Goal: Transaction & Acquisition: Book appointment/travel/reservation

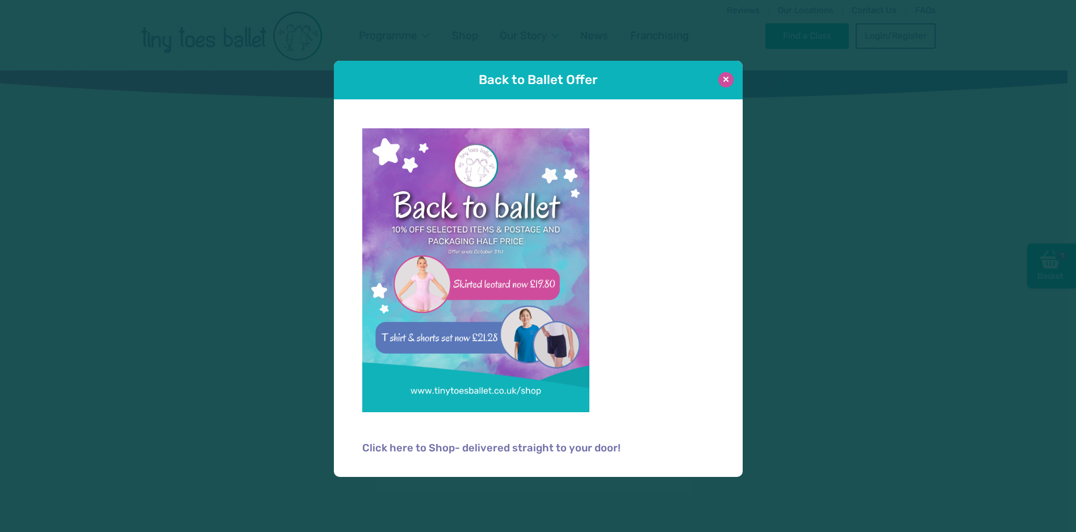
click at [729, 81] on button at bounding box center [725, 79] width 15 height 15
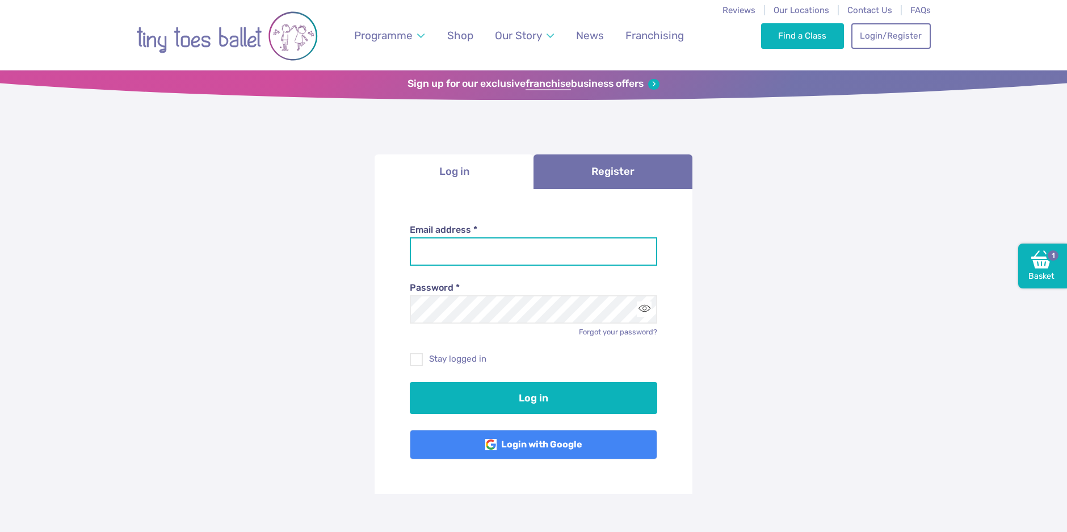
click at [433, 247] on input "Email address *" at bounding box center [534, 251] width 248 height 28
type input "**********"
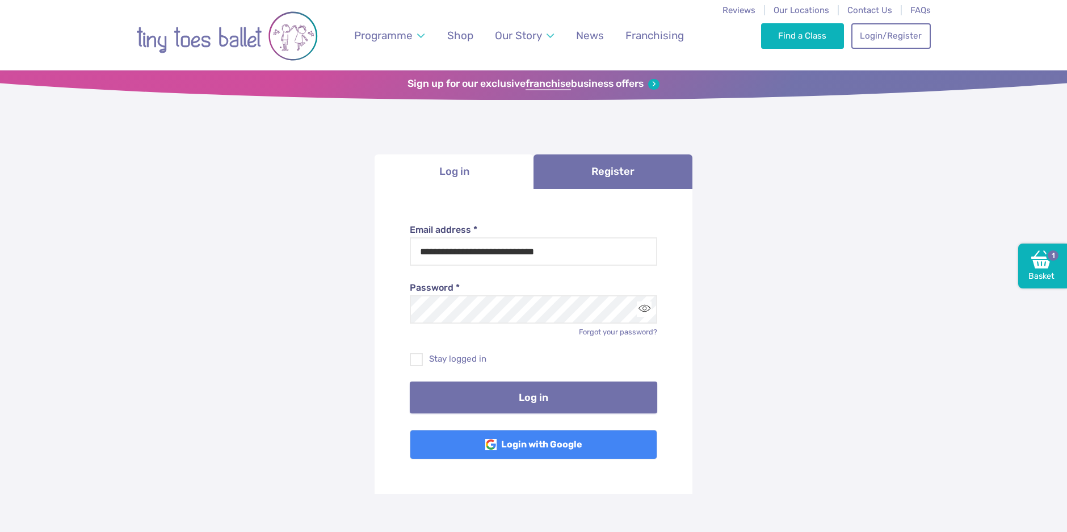
click at [516, 401] on button "Log in" at bounding box center [534, 397] width 248 height 32
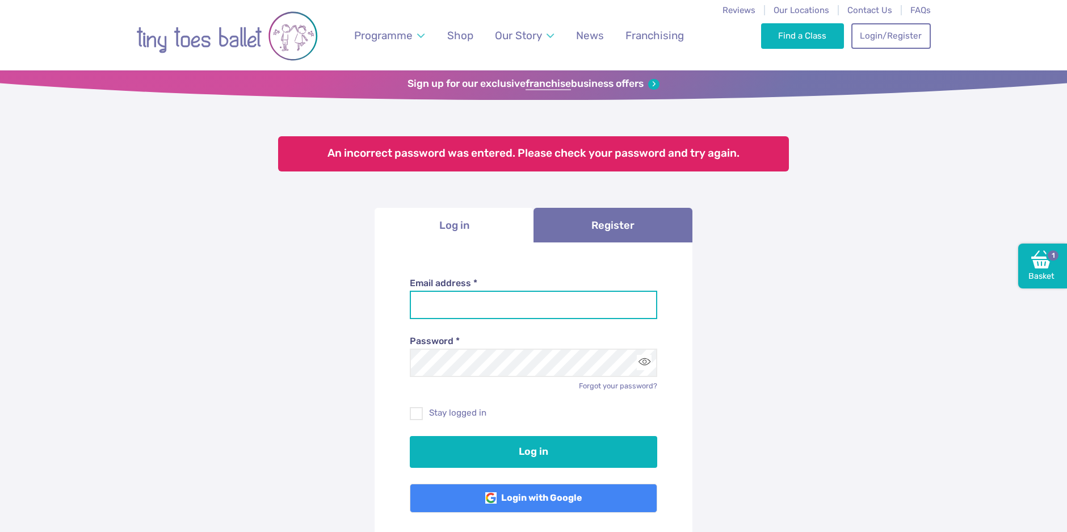
click at [469, 313] on input "Email address *" at bounding box center [534, 305] width 248 height 28
type input "**********"
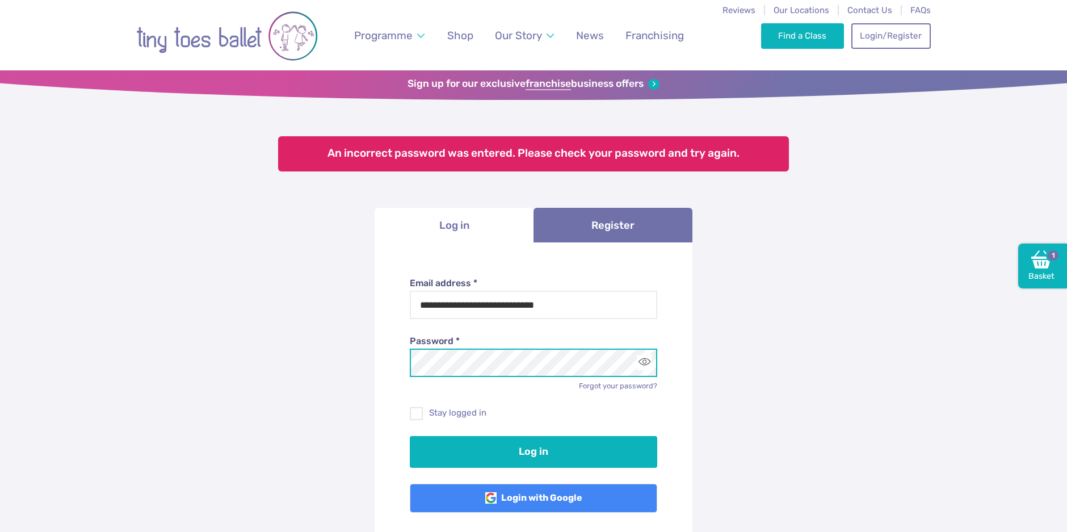
click at [410, 436] on button "Log in" at bounding box center [534, 452] width 248 height 32
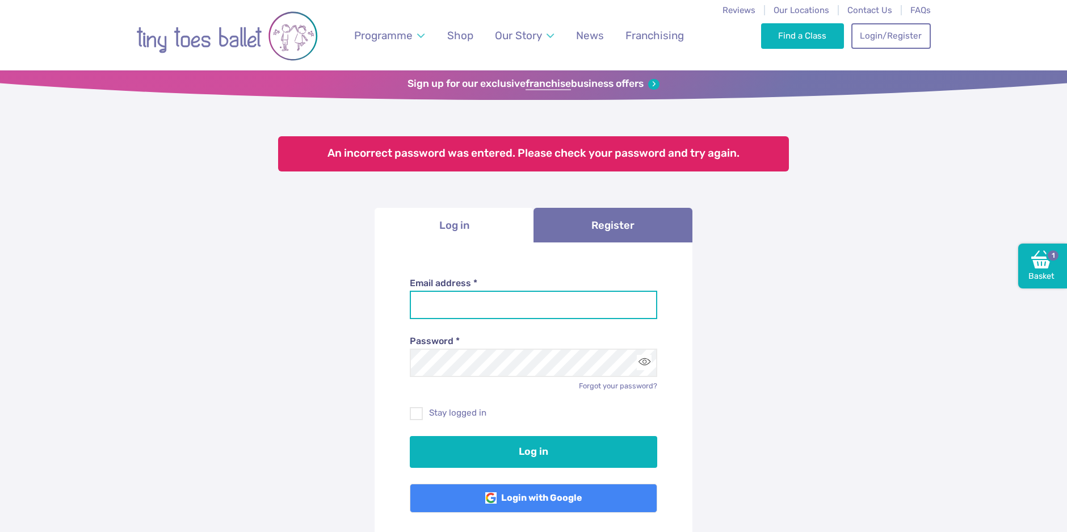
click at [445, 305] on input "Email address *" at bounding box center [534, 305] width 248 height 28
type input "**********"
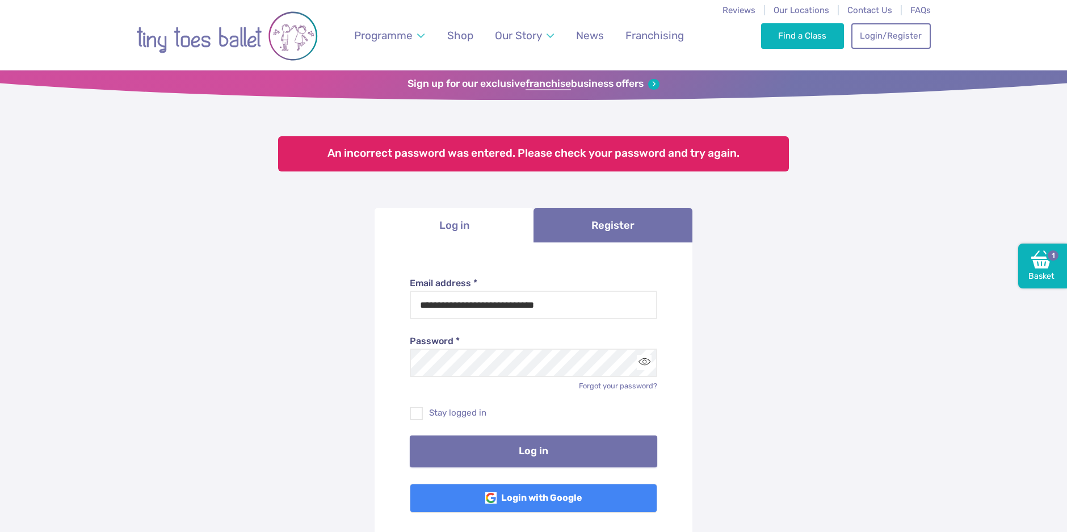
click at [513, 451] on button "Log in" at bounding box center [534, 451] width 248 height 32
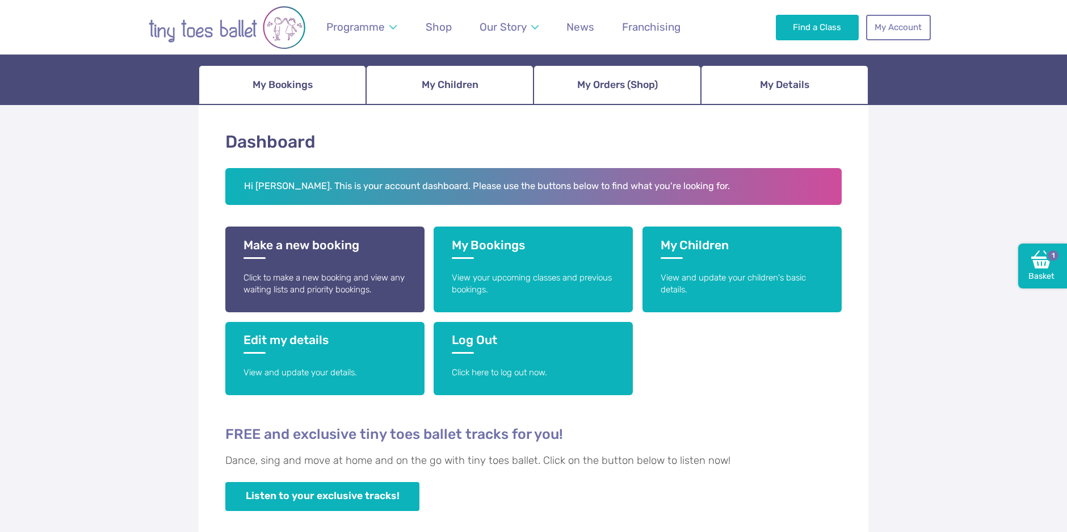
scroll to position [114, 0]
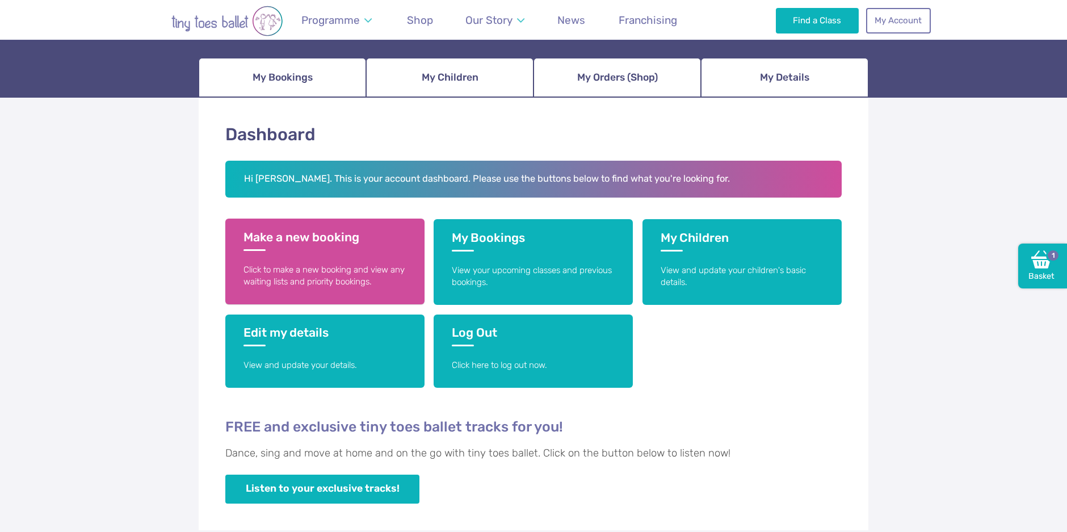
click at [272, 271] on p "Click to make a new booking and view any waiting lists and priority bookings." at bounding box center [325, 276] width 163 height 24
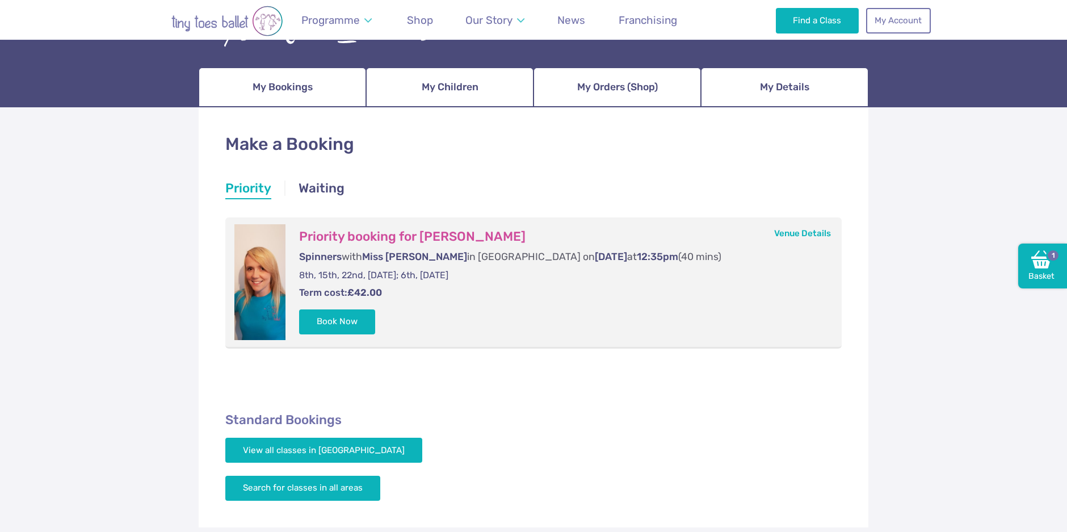
scroll to position [114, 0]
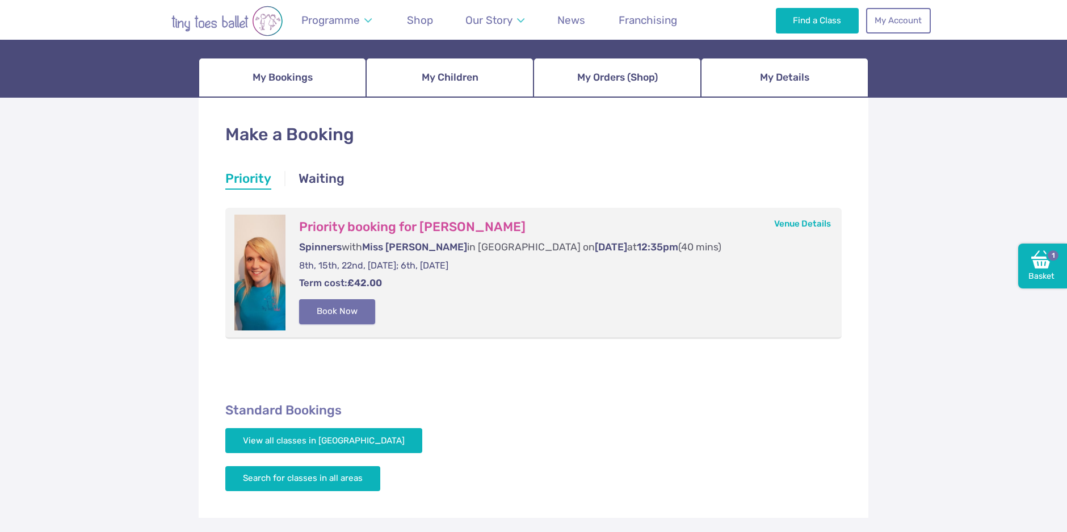
click at [317, 316] on button "Book Now" at bounding box center [337, 311] width 76 height 25
click at [1042, 269] on img at bounding box center [1042, 259] width 20 height 20
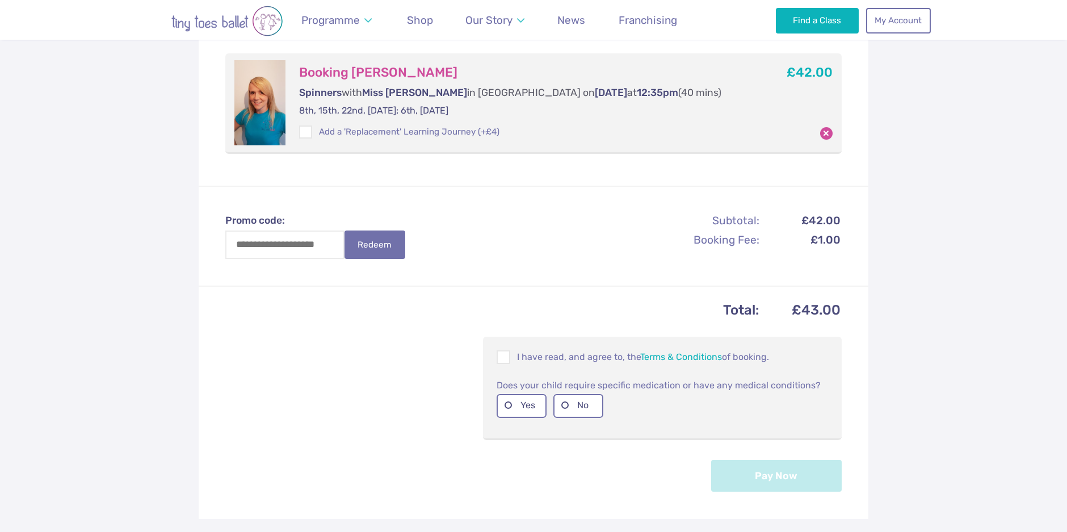
scroll to position [341, 0]
click at [502, 353] on span at bounding box center [504, 358] width 12 height 11
click at [569, 413] on label "No" at bounding box center [579, 404] width 50 height 23
click at [756, 476] on button "Pay Now" at bounding box center [776, 475] width 131 height 32
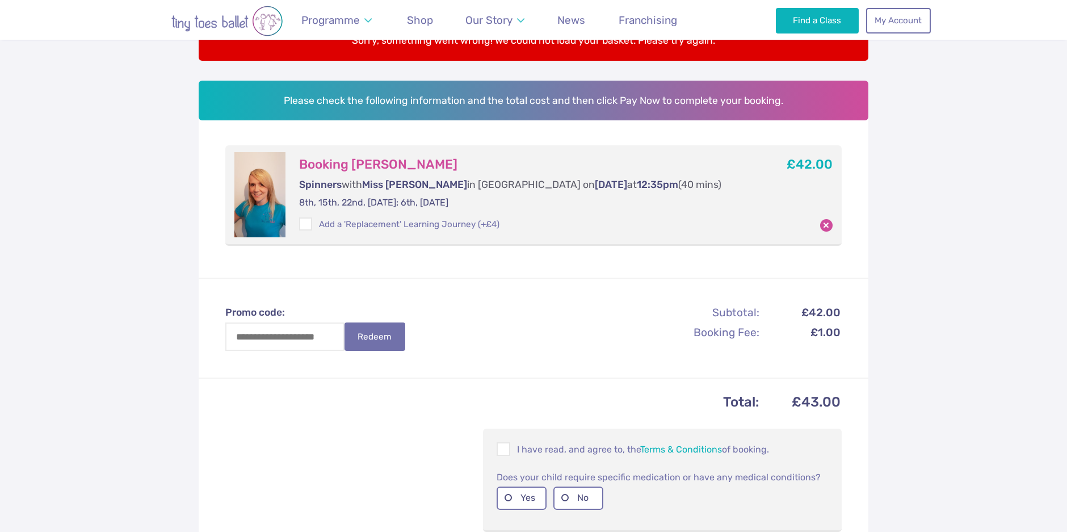
scroll to position [397, 0]
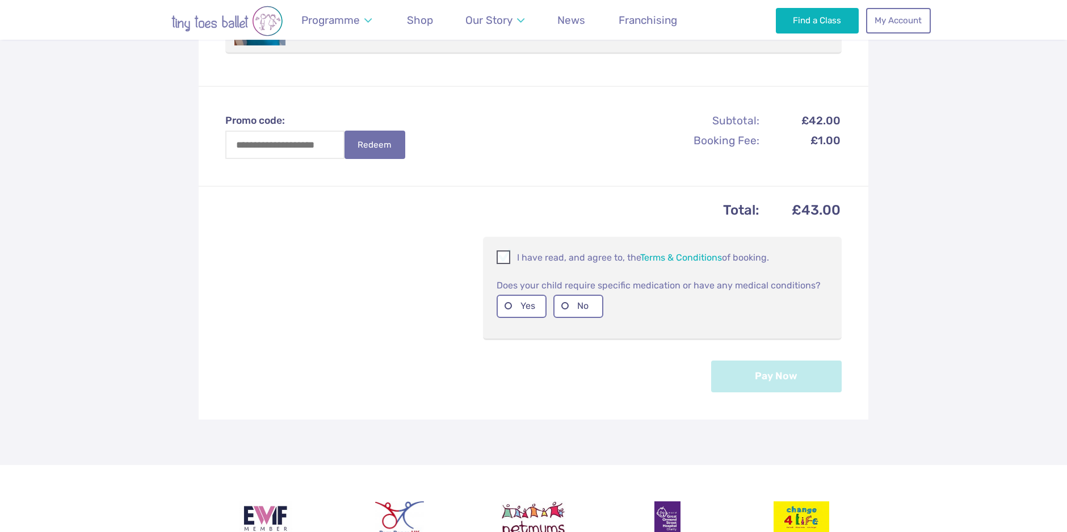
click at [504, 257] on span at bounding box center [504, 259] width 12 height 11
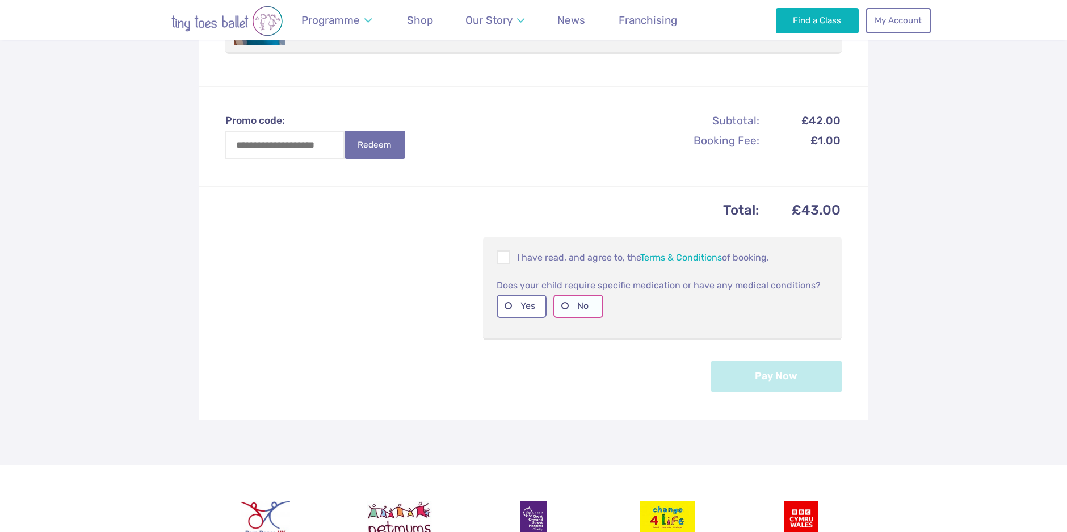
click at [565, 305] on label "No" at bounding box center [579, 306] width 50 height 23
click at [772, 379] on button "Pay Now" at bounding box center [776, 376] width 131 height 32
